Goal: Information Seeking & Learning: Learn about a topic

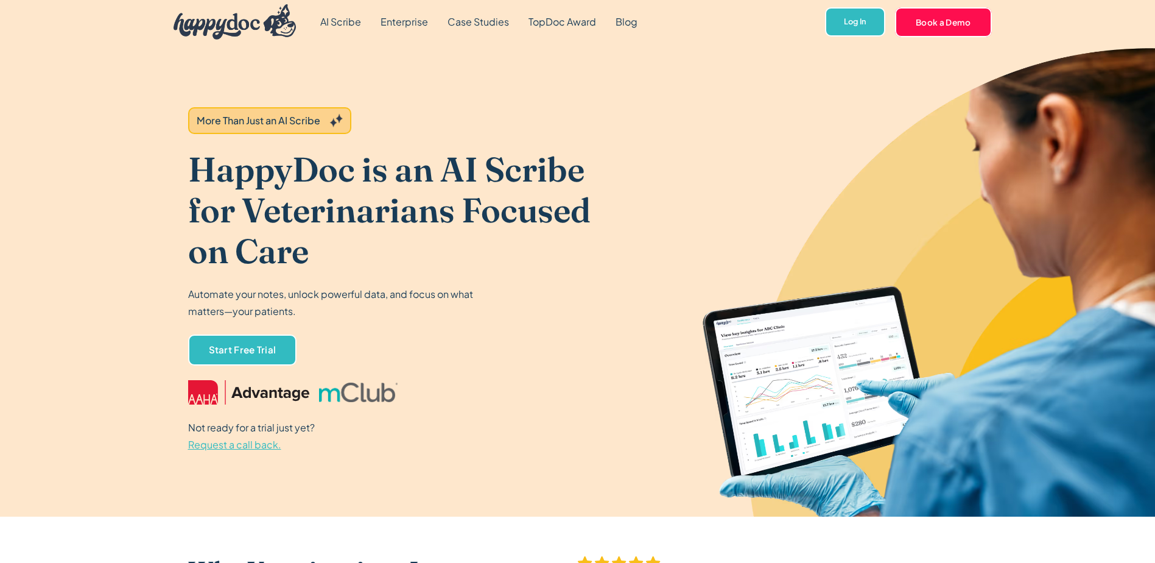
drag, startPoint x: 105, startPoint y: 441, endPoint x: 85, endPoint y: 83, distance: 358.0
click at [393, 19] on link "Enterprise" at bounding box center [404, 22] width 67 height 44
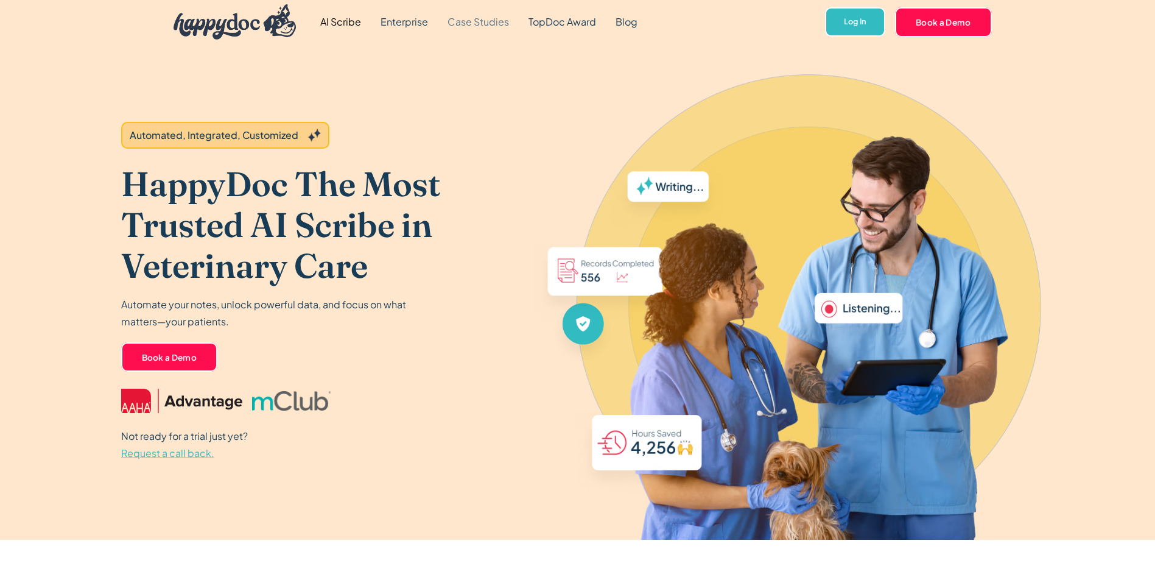
click at [479, 24] on link "Case Studies" at bounding box center [478, 22] width 81 height 44
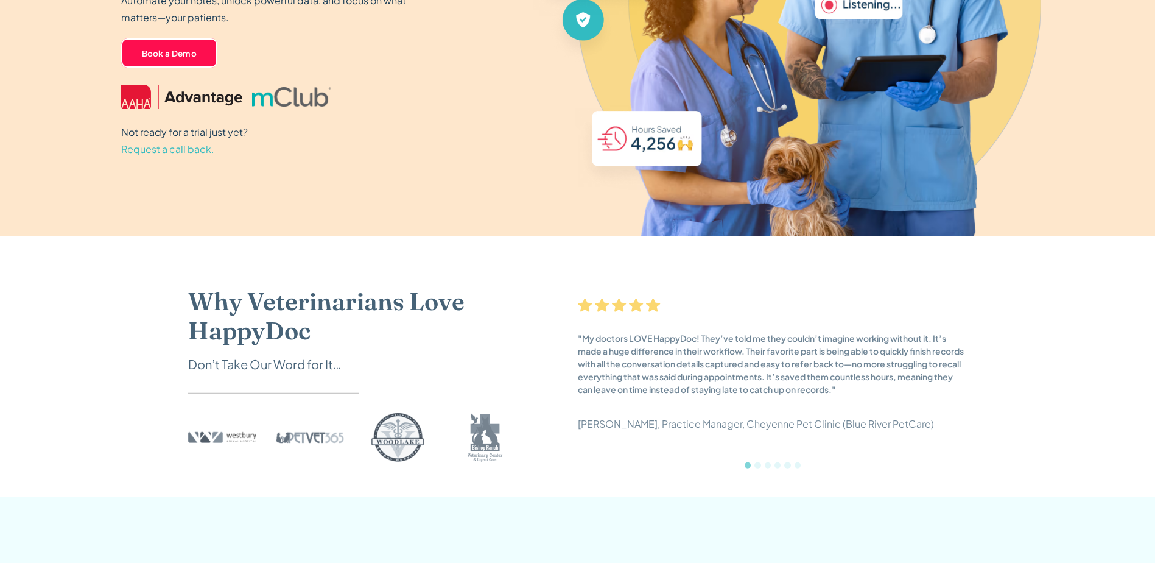
scroll to position [304, 0]
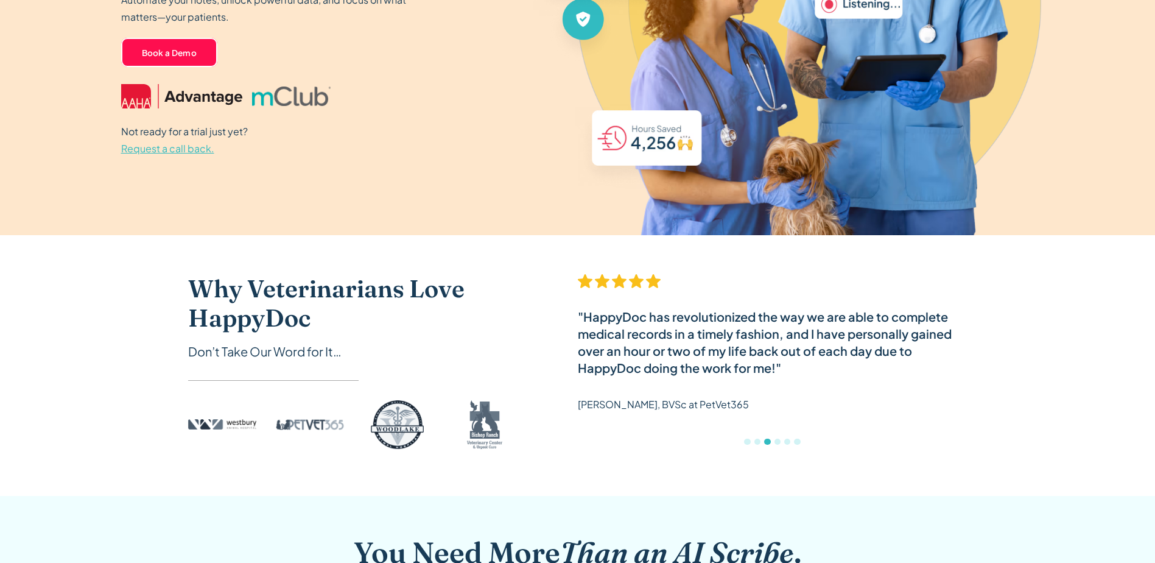
click at [115, 336] on div "Why Veterinarians Love HappyDoc Don’t Take Our Word for It… "My doctors LOVE Ha…" at bounding box center [577, 365] width 1155 height 261
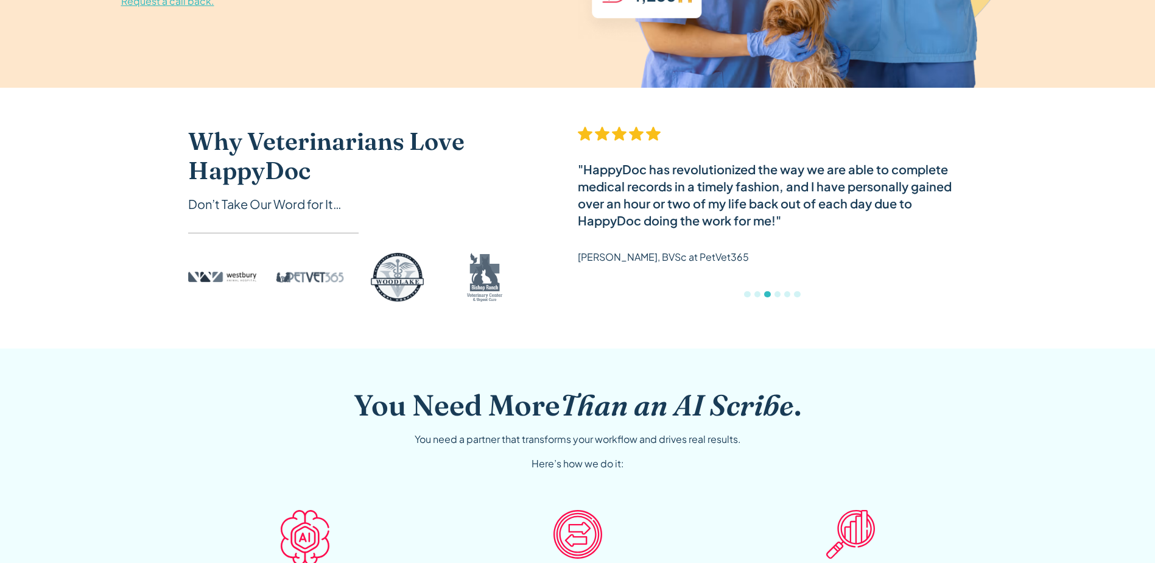
scroll to position [0, 0]
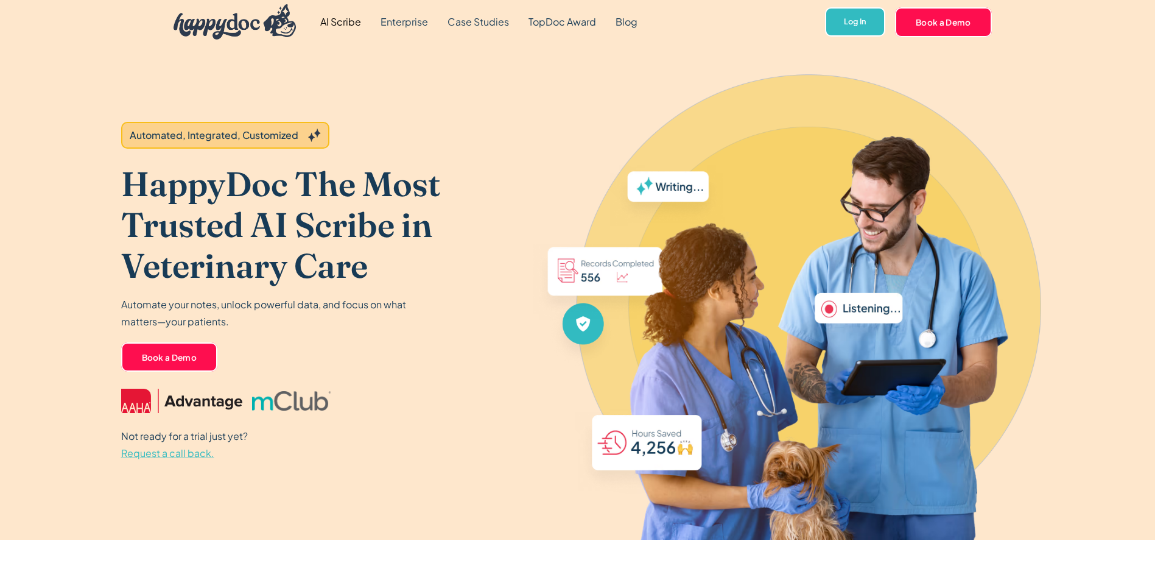
drag, startPoint x: 111, startPoint y: 391, endPoint x: 99, endPoint y: 190, distance: 201.3
